Goal: Task Accomplishment & Management: Use online tool/utility

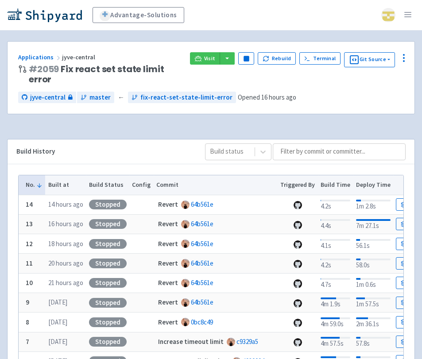
click at [202, 58] on icon at bounding box center [198, 58] width 7 height 7
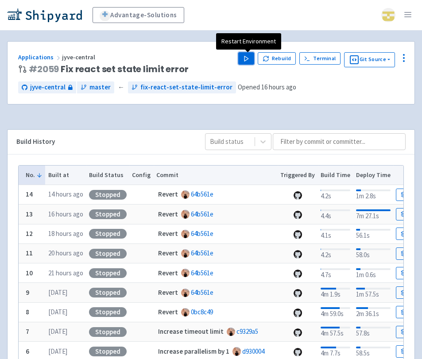
click at [246, 57] on polygon "button" at bounding box center [246, 58] width 4 height 5
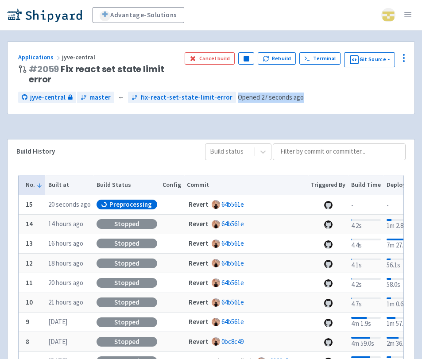
drag, startPoint x: 224, startPoint y: 97, endPoint x: 300, endPoint y: 101, distance: 76.3
click at [300, 101] on div "jyve-central master ← fix-react-set-state-limit-error Opened 27 seconds ago" at bounding box center [211, 98] width 386 height 12
click at [323, 102] on div "jyve-central master ← fix-react-set-state-limit-error Opened 27 seconds ago" at bounding box center [211, 98] width 386 height 12
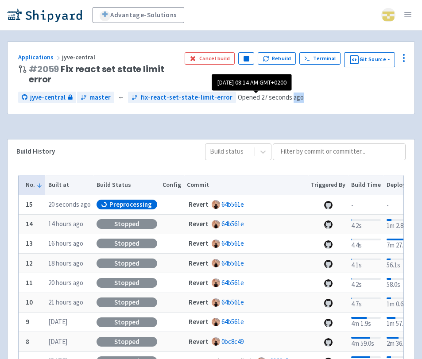
drag, startPoint x: 278, startPoint y: 97, endPoint x: 292, endPoint y: 97, distance: 14.2
click at [292, 97] on div "jyve-central master ← fix-react-set-state-limit-error Opened 27 seconds ago" at bounding box center [211, 98] width 386 height 12
click at [320, 102] on div "jyve-central master ← fix-react-set-state-limit-error Opened 27 seconds ago" at bounding box center [211, 98] width 386 height 12
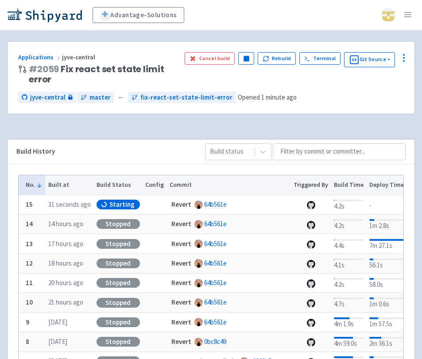
click at [384, 32] on div "Advantage-Solutions sdafina User Profile Sign out Develop Deploy" at bounding box center [211, 261] width 422 height 522
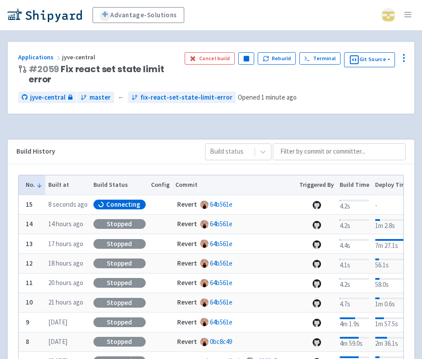
click at [245, 18] on div "Advantage-Solutions sdafina User Profile Sign out" at bounding box center [211, 15] width 408 height 16
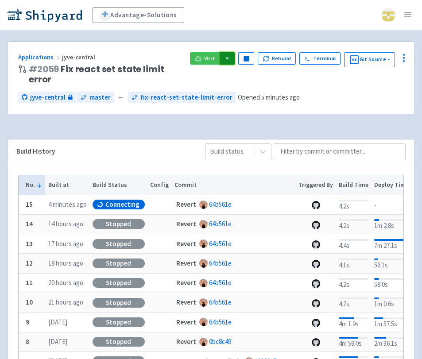
click at [231, 56] on button "button" at bounding box center [227, 58] width 15 height 12
click at [250, 95] on link "jyve-central (react)" at bounding box center [265, 90] width 93 height 14
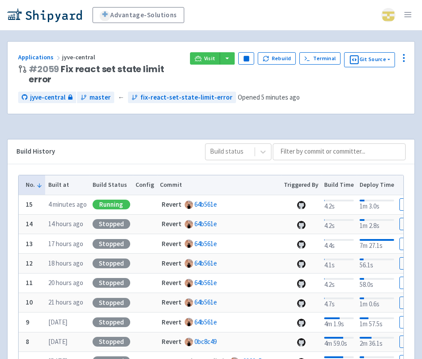
click at [229, 65] on div "Visit boost-django (django-api) jyve-central (react) Pause Rebuild Terminal Git…" at bounding box center [297, 59] width 214 height 15
click at [228, 60] on button "button" at bounding box center [227, 58] width 15 height 12
click at [241, 88] on link "jyve-central (react)" at bounding box center [265, 90] width 93 height 14
